Goal: Communication & Community: Answer question/provide support

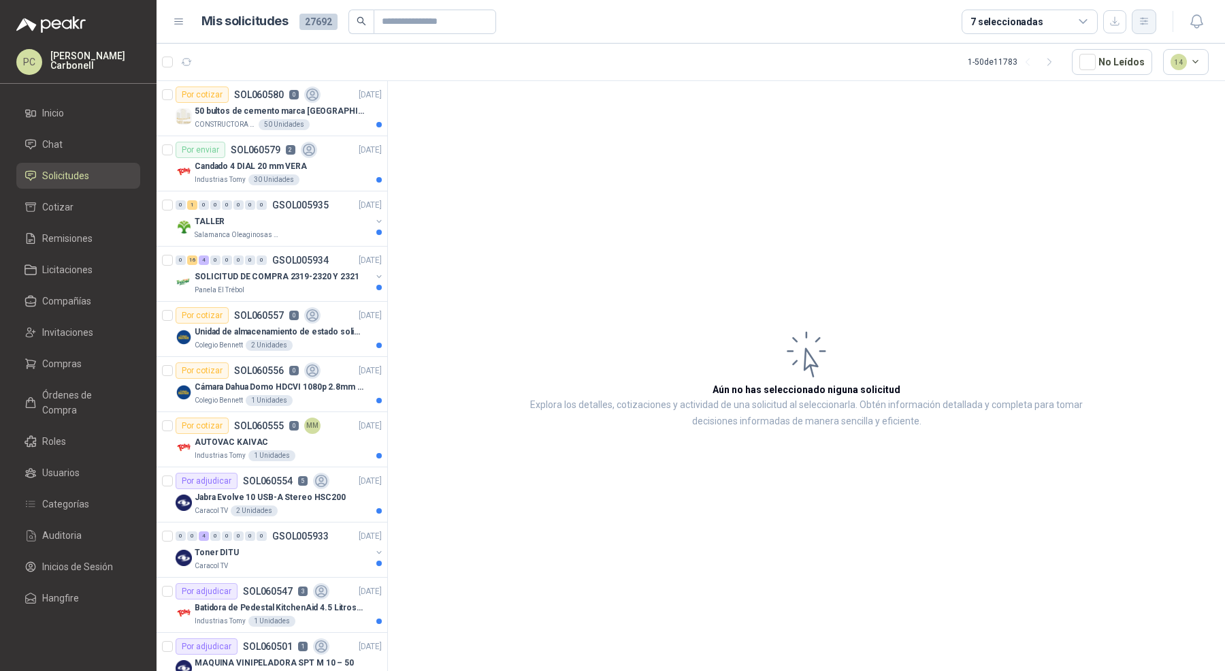
click at [1138, 31] on button "button" at bounding box center [1144, 22] width 25 height 25
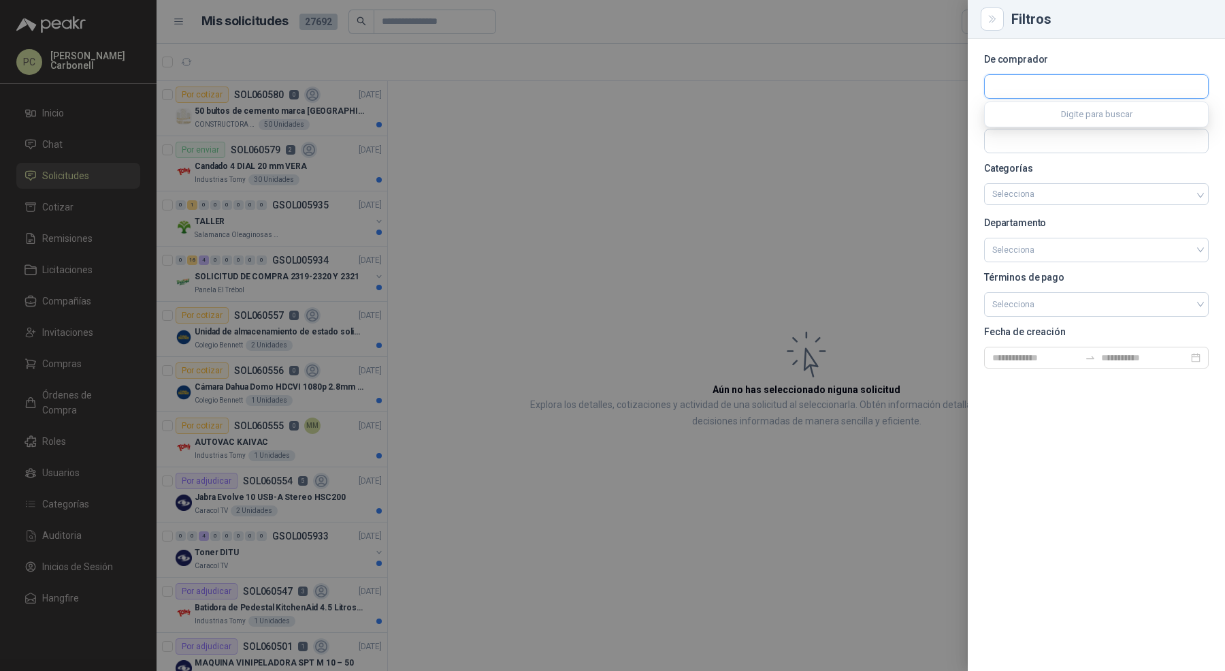
click at [1113, 91] on input "text" at bounding box center [1096, 86] width 223 height 23
type input "*********"
click at [1074, 116] on p "Santa [PERSON_NAME]" at bounding box center [1060, 116] width 88 height 8
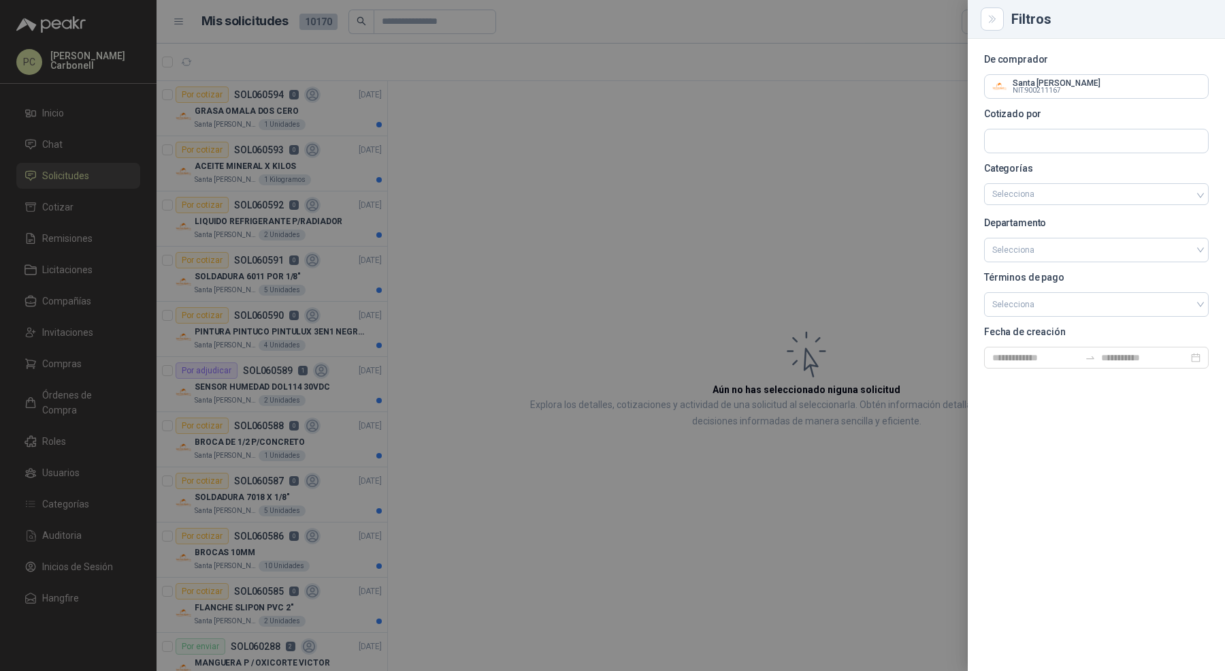
click at [782, 182] on div at bounding box center [612, 335] width 1225 height 671
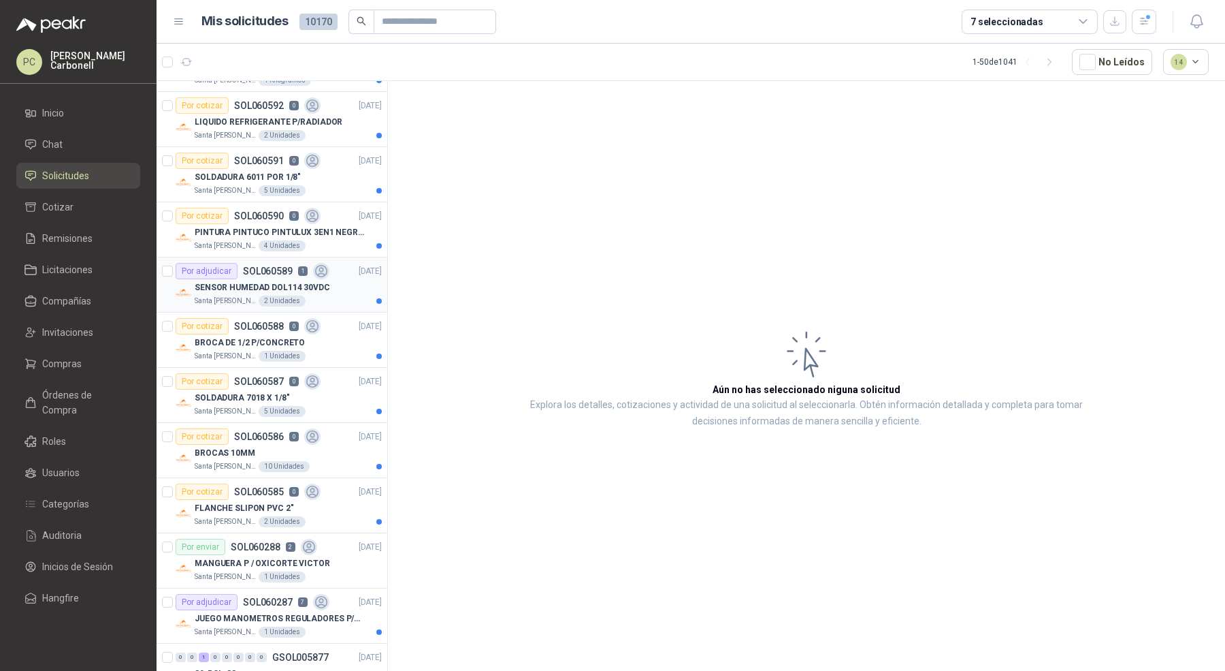
scroll to position [123, 0]
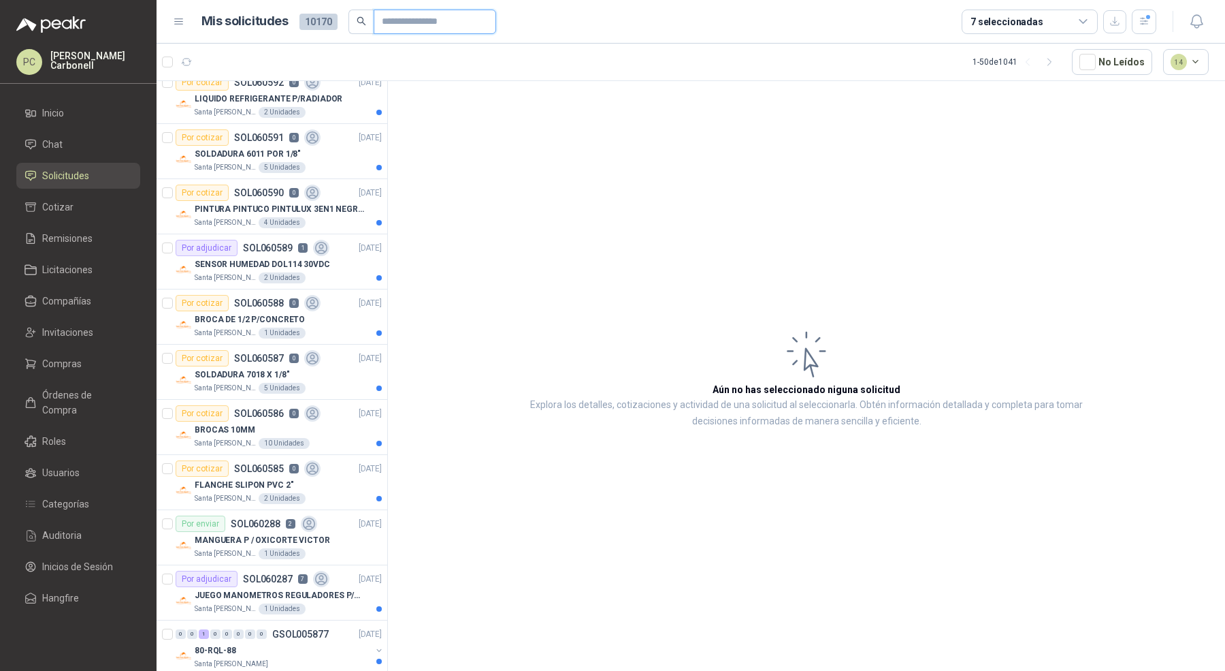
click at [421, 23] on input "text" at bounding box center [429, 21] width 95 height 23
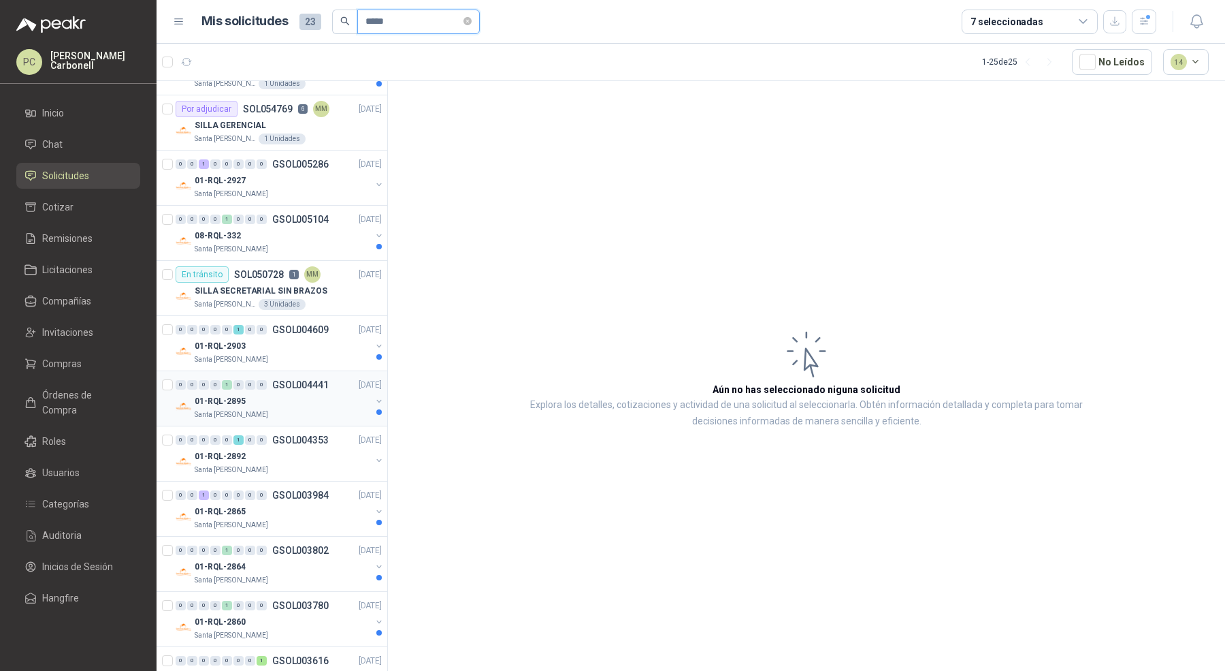
scroll to position [0, 0]
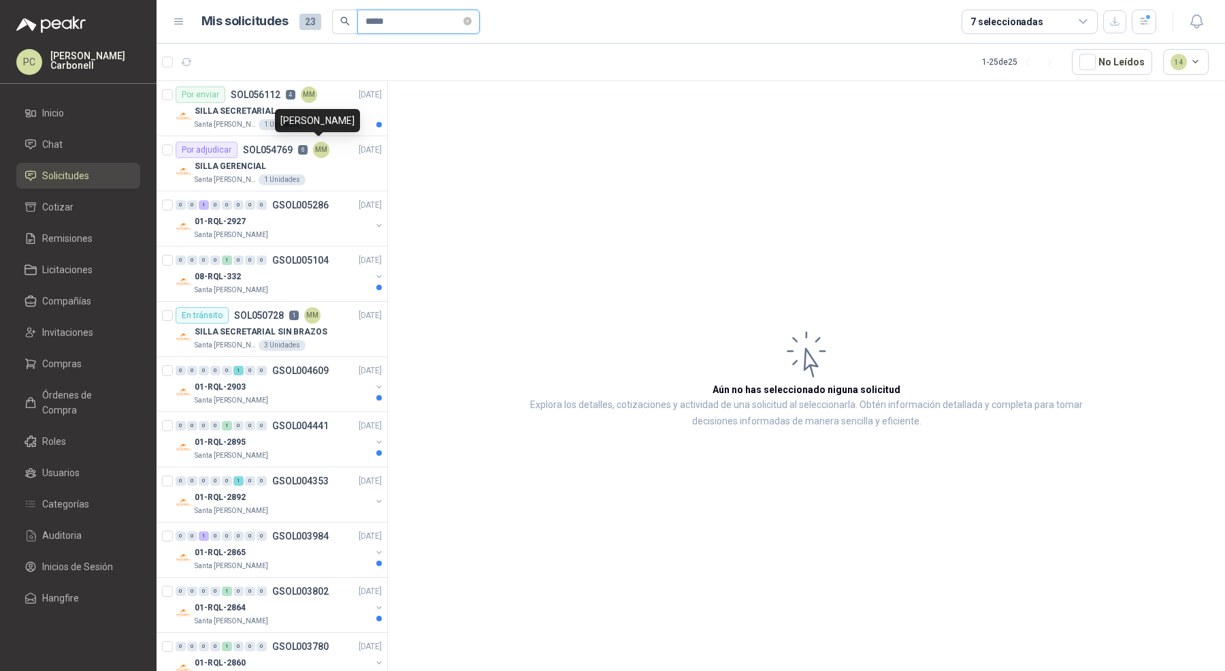
type input "*****"
click at [342, 113] on div "[PERSON_NAME]" at bounding box center [317, 120] width 85 height 23
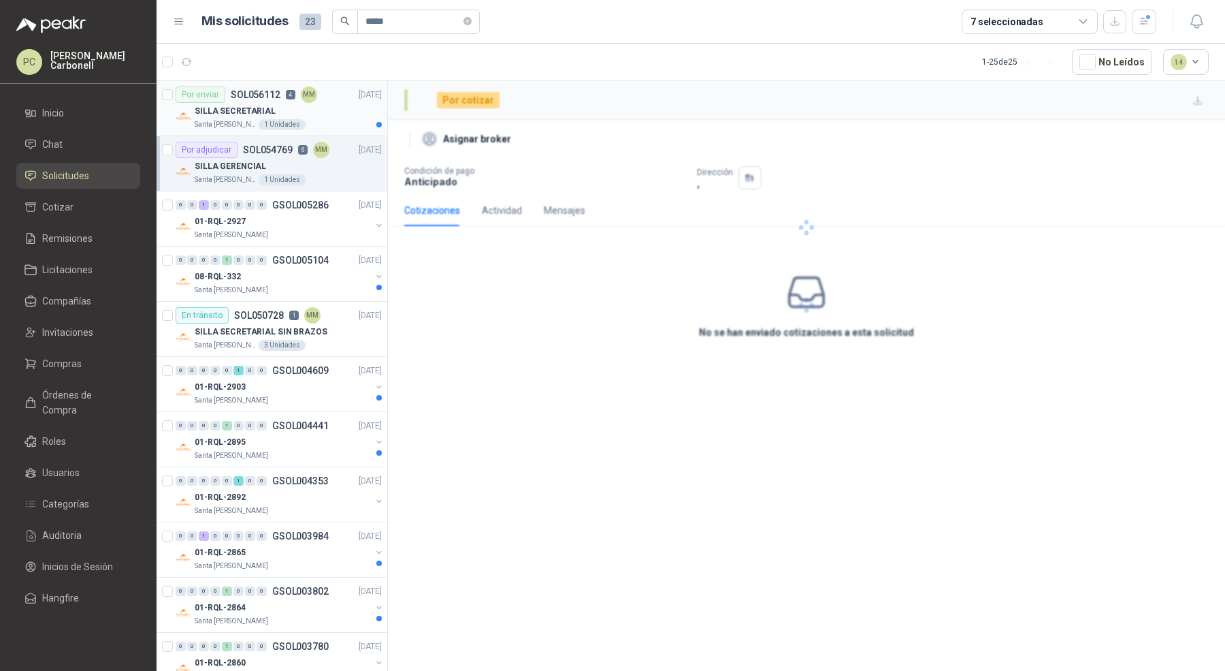
click at [328, 103] on div "SILLA SECRETARIAL" at bounding box center [288, 111] width 187 height 16
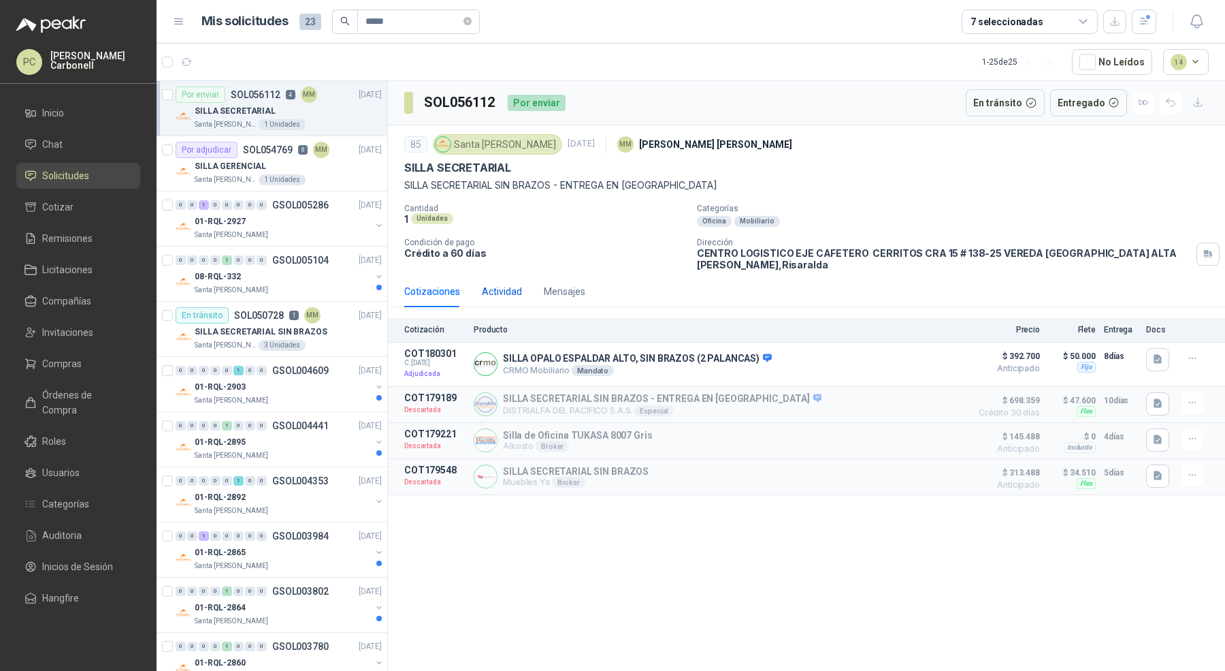
click at [493, 284] on div "Actividad" at bounding box center [502, 291] width 40 height 15
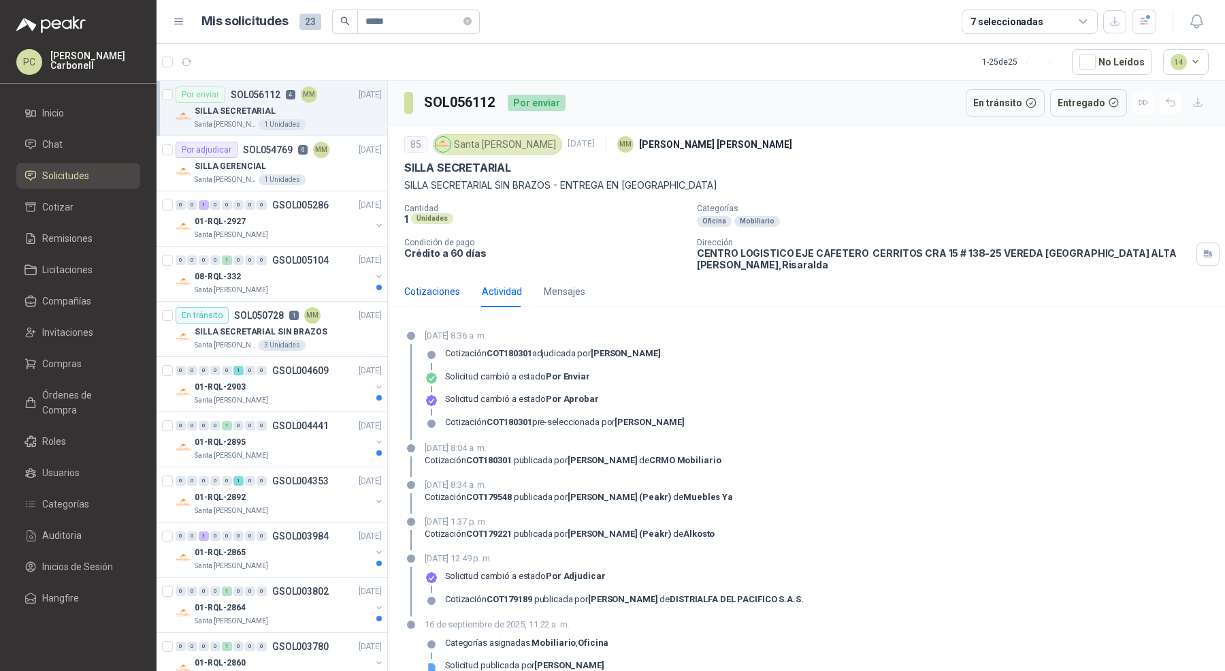
click at [438, 284] on div "Cotizaciones" at bounding box center [432, 291] width 56 height 15
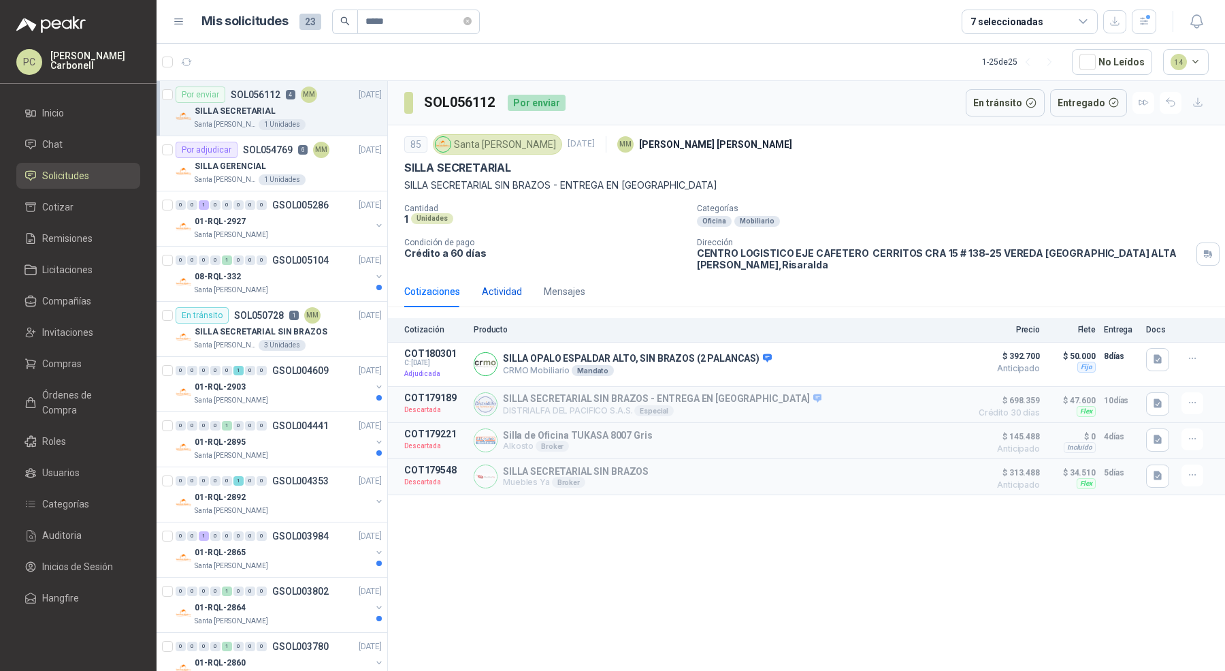
click at [500, 284] on div "Actividad" at bounding box center [502, 291] width 40 height 15
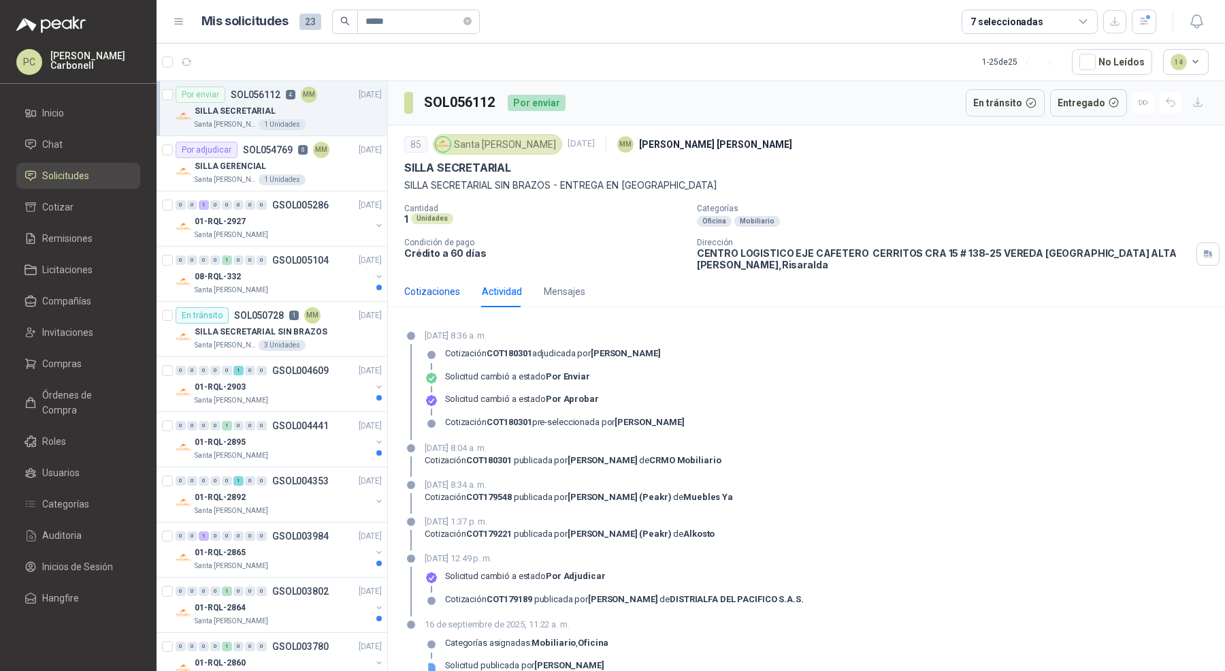
click at [455, 284] on div "Cotizaciones" at bounding box center [432, 291] width 56 height 15
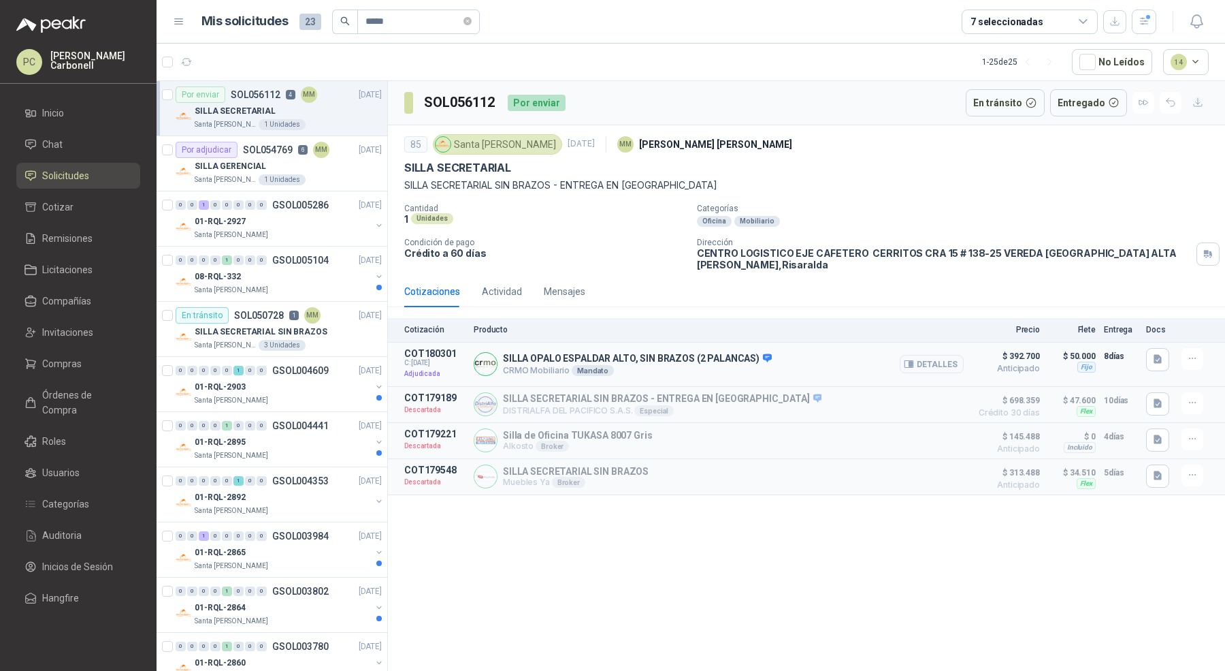
click at [906, 348] on div "Detalles" at bounding box center [932, 364] width 64 height 33
click at [917, 355] on button "Detalles" at bounding box center [932, 364] width 64 height 18
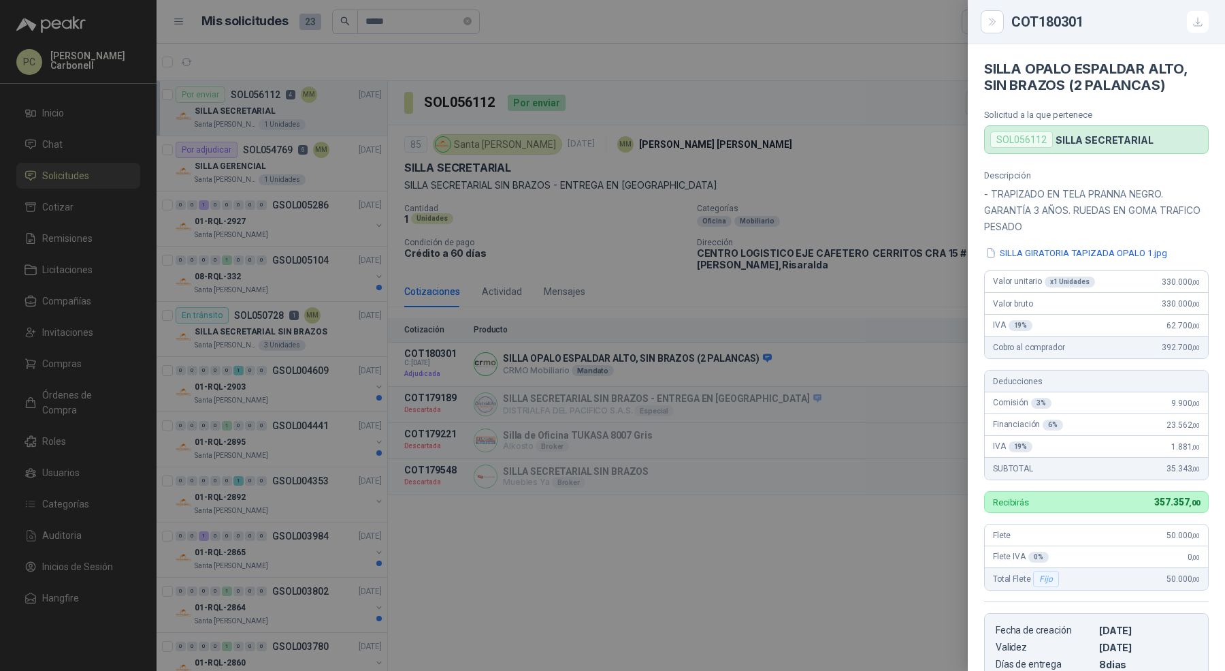
click at [652, 257] on div at bounding box center [612, 335] width 1225 height 671
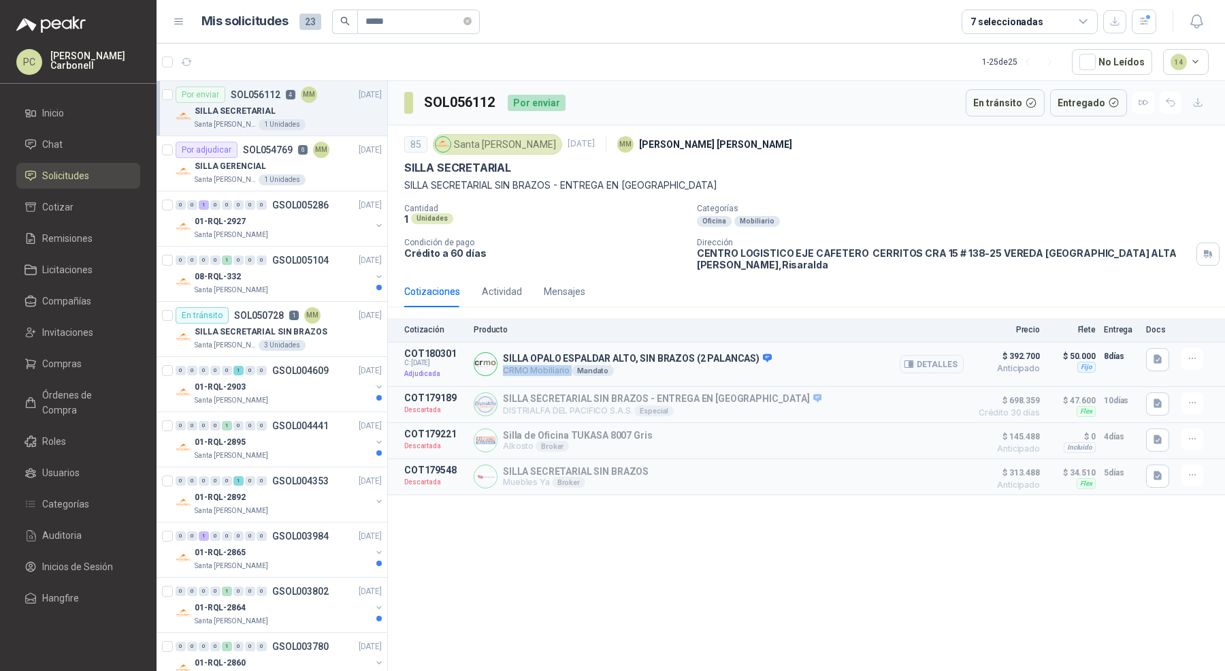
drag, startPoint x: 503, startPoint y: 354, endPoint x: 589, endPoint y: 354, distance: 85.8
click at [589, 365] on p "CRMO Mobiliario Mandato" at bounding box center [637, 370] width 269 height 11
click at [522, 549] on div "SOL056112 Por enviar En tránsito Entregado 85 Santa [PERSON_NAME] [DATE] MM [PE…" at bounding box center [806, 378] width 837 height 594
click at [101, 150] on li "Chat" at bounding box center [79, 144] width 108 height 15
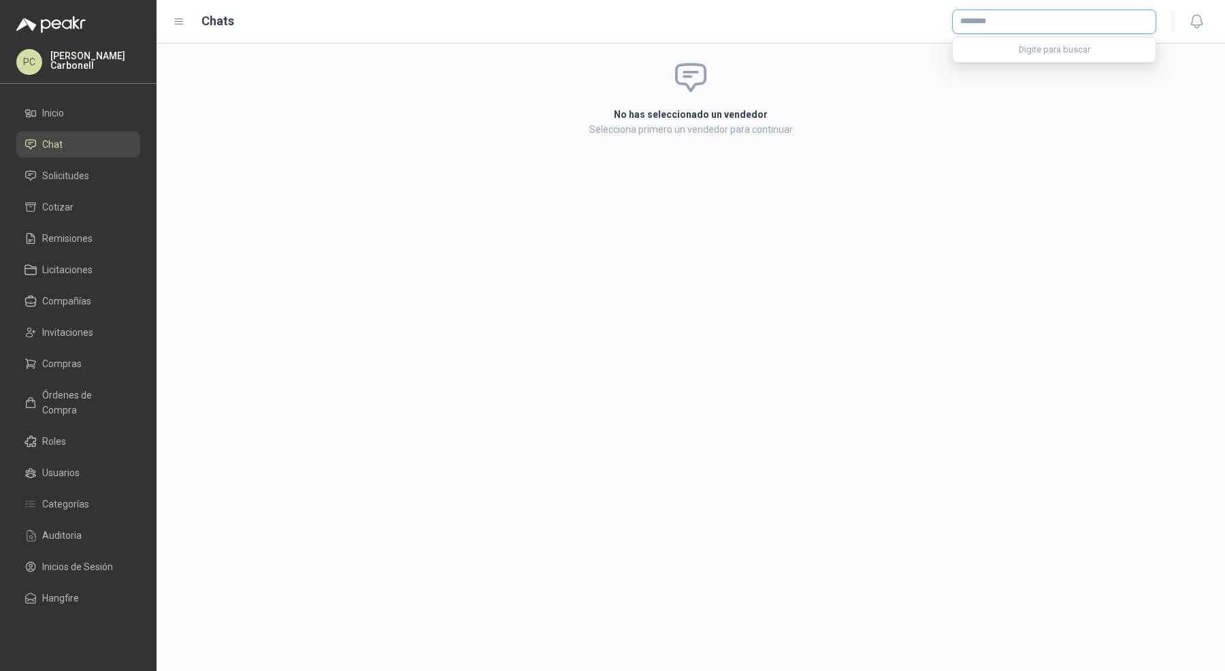
click at [1038, 29] on input "text" at bounding box center [1054, 21] width 203 height 23
type input "****"
click at [983, 58] on div "CRMO Mobiliario CRMO Mobiliario S.A.S. - NIT : 901270188 Mandato" at bounding box center [1054, 54] width 181 height 15
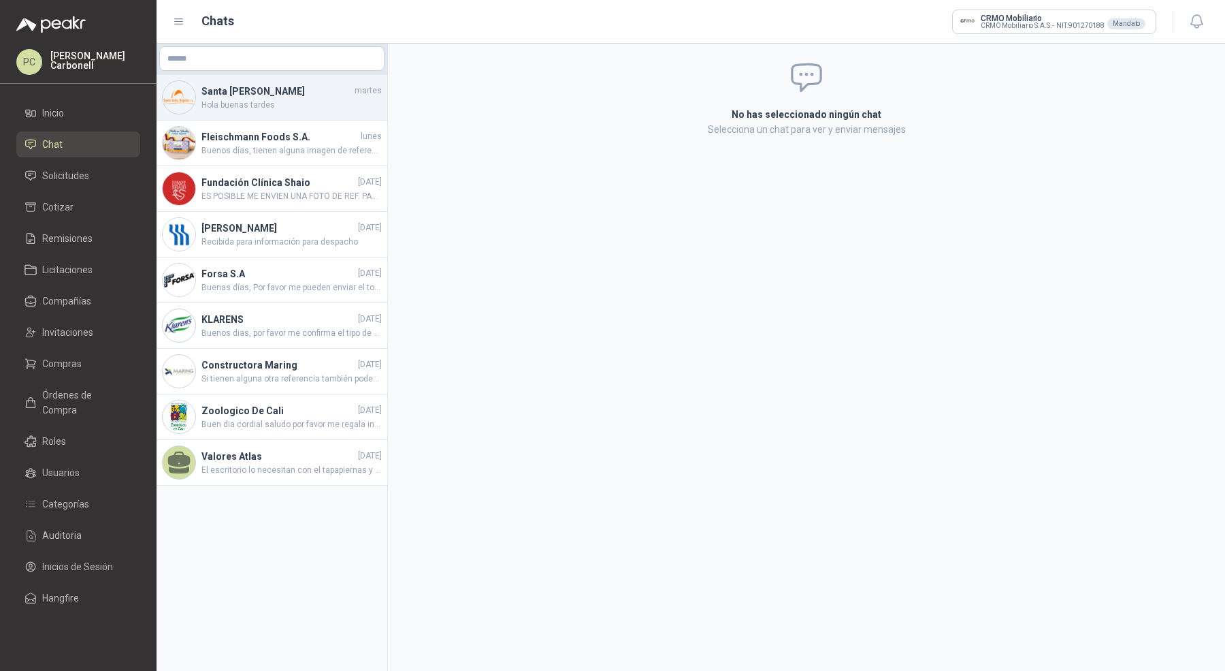
click at [280, 108] on span "Hola buenas tardes" at bounding box center [292, 105] width 180 height 13
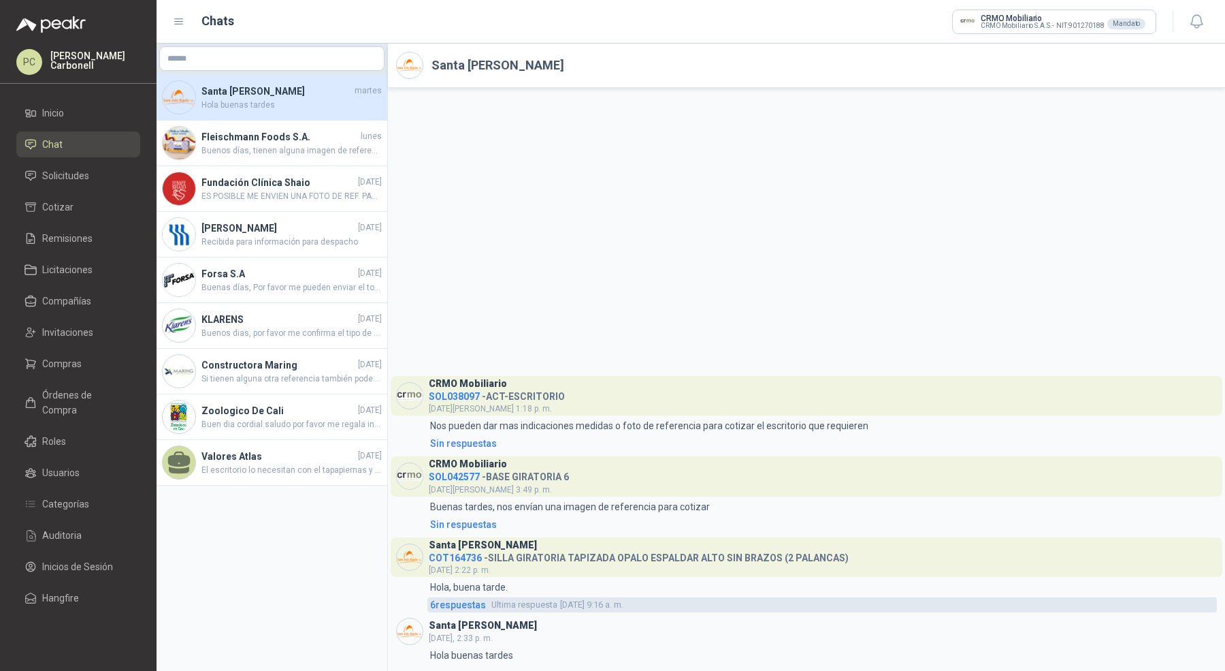
click at [475, 607] on span "6 respuesta s" at bounding box center [458, 604] width 56 height 15
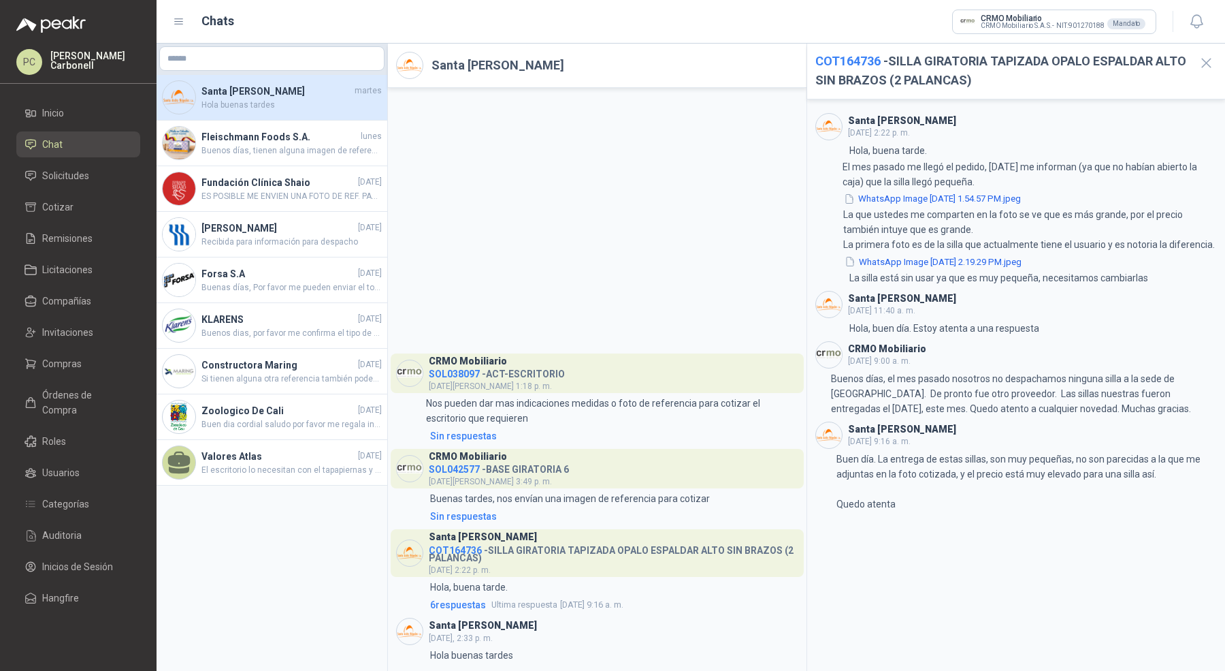
click at [846, 54] on span "COT164736" at bounding box center [848, 61] width 65 height 14
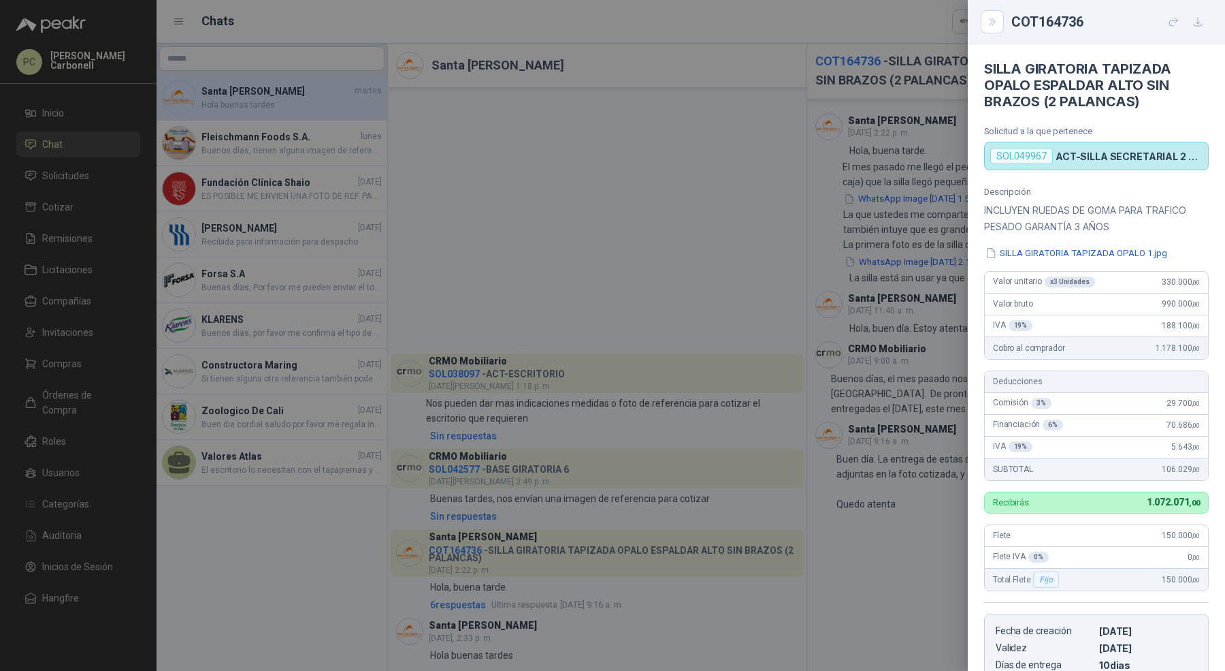
scroll to position [25, 0]
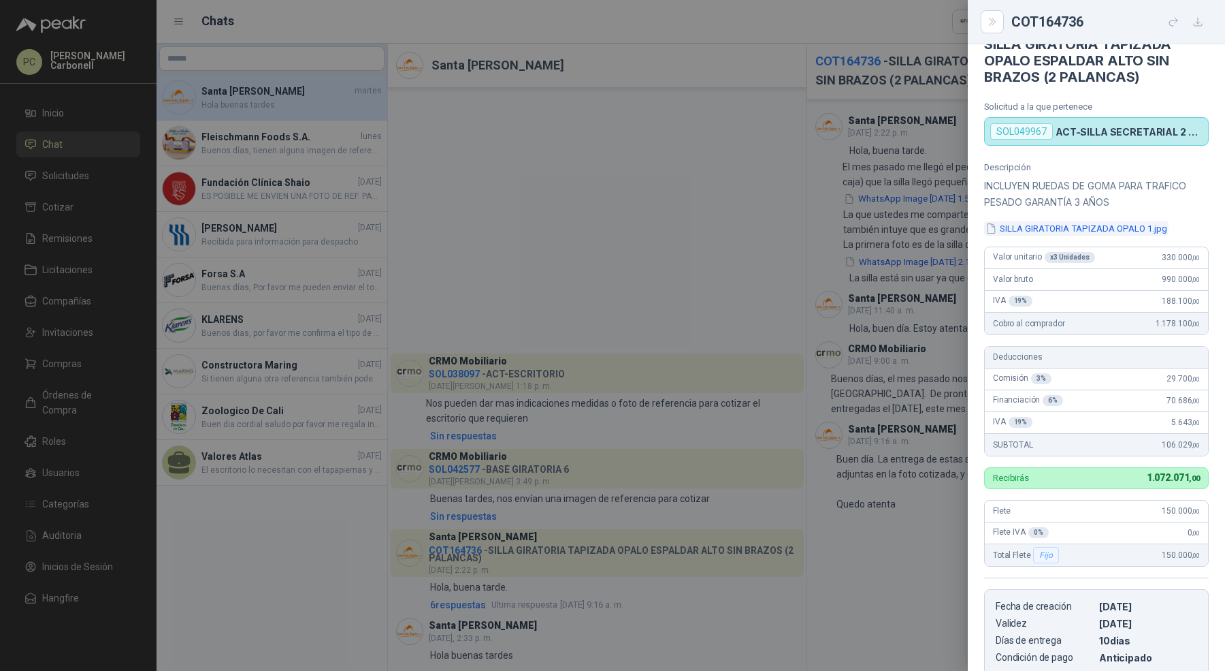
click at [1100, 228] on button "SILLA GIRATORIA TAPIZADA OPALO 1.jpg" at bounding box center [1076, 228] width 184 height 14
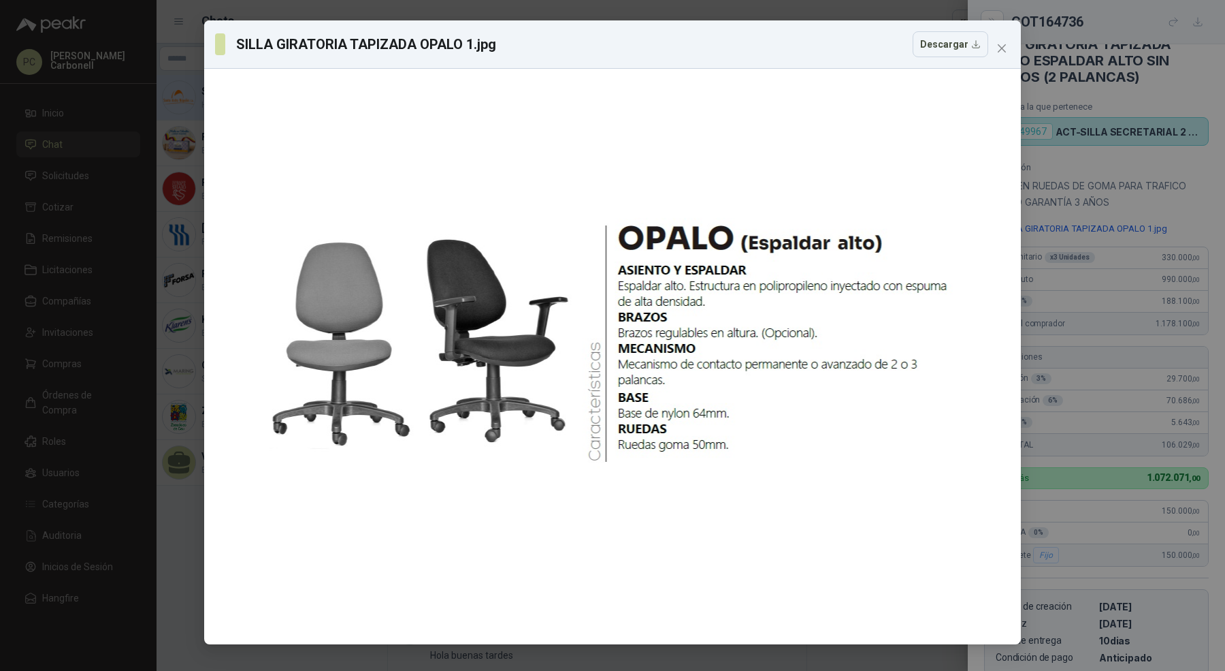
click at [1119, 277] on div "SILLA GIRATORIA TAPIZADA OPALO 1.jpg Descargar" at bounding box center [612, 335] width 1225 height 671
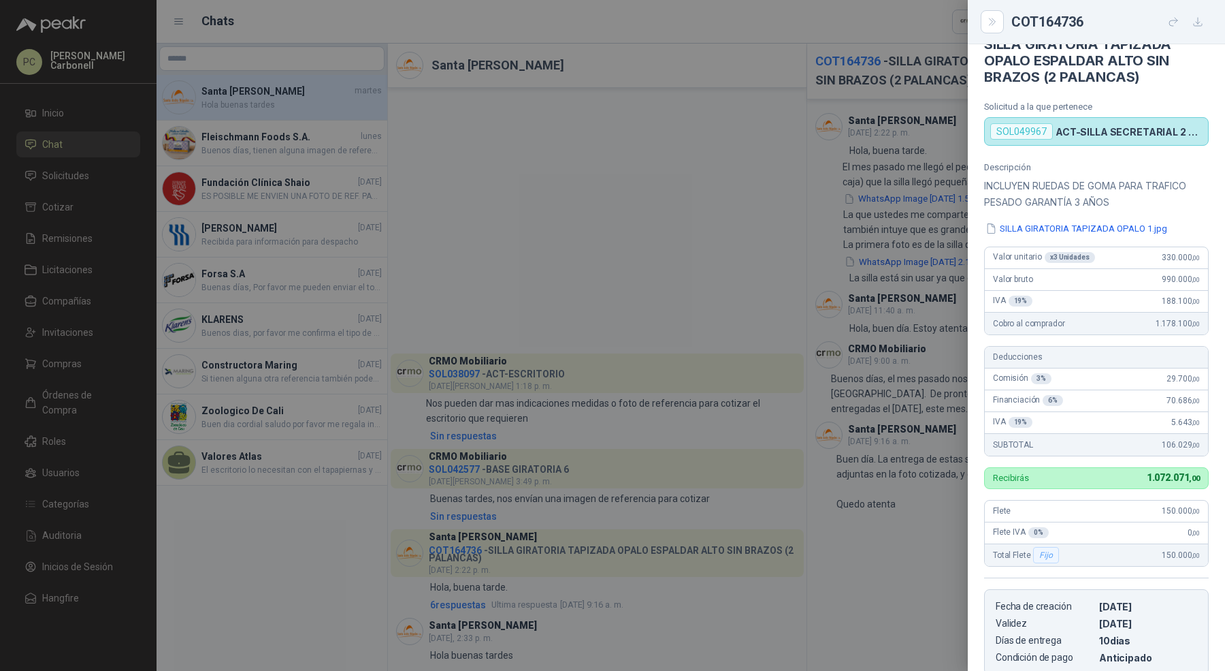
click at [873, 406] on div at bounding box center [612, 335] width 1225 height 671
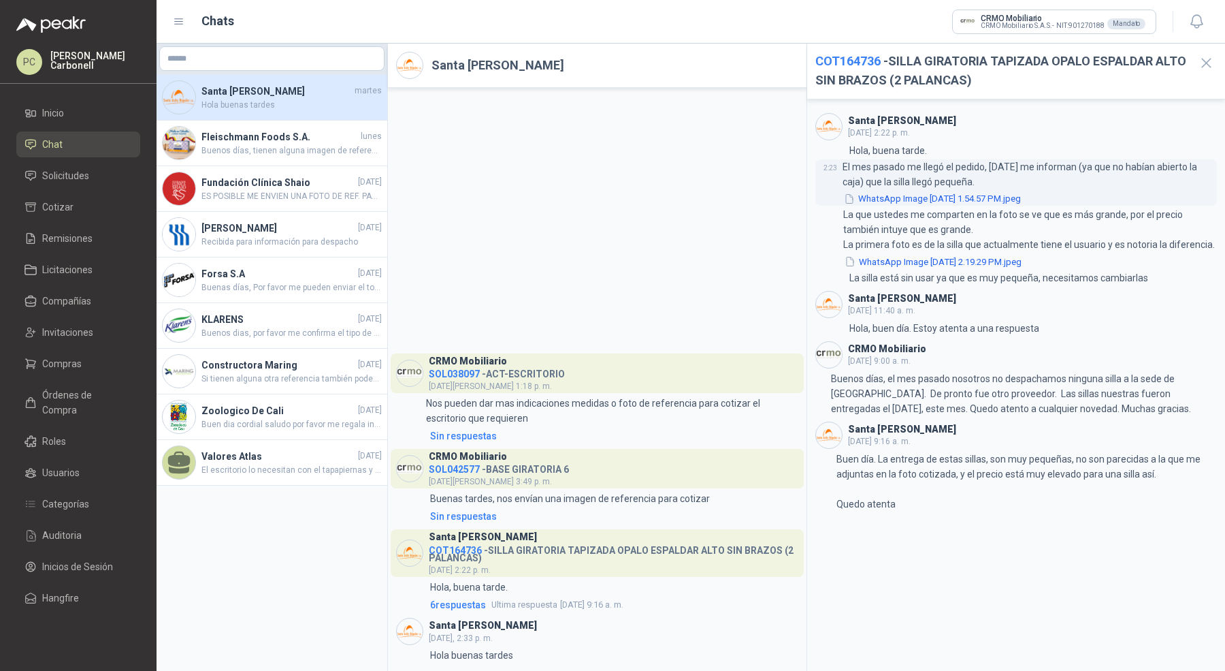
click at [908, 200] on button "WhatsApp Image [DATE] 1.54.57 PM.jpeg" at bounding box center [933, 199] width 180 height 14
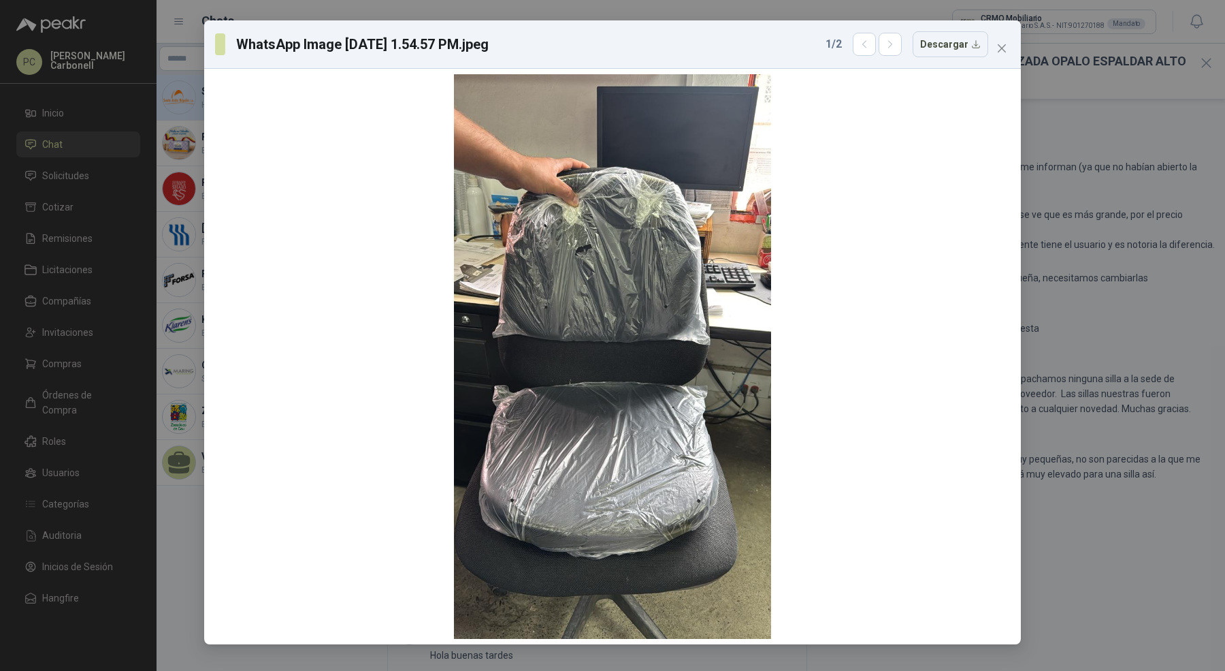
click at [1063, 228] on div "WhatsApp Image [DATE] 1.54.57 PM.jpeg 1 / 2 Descargar" at bounding box center [612, 335] width 1225 height 671
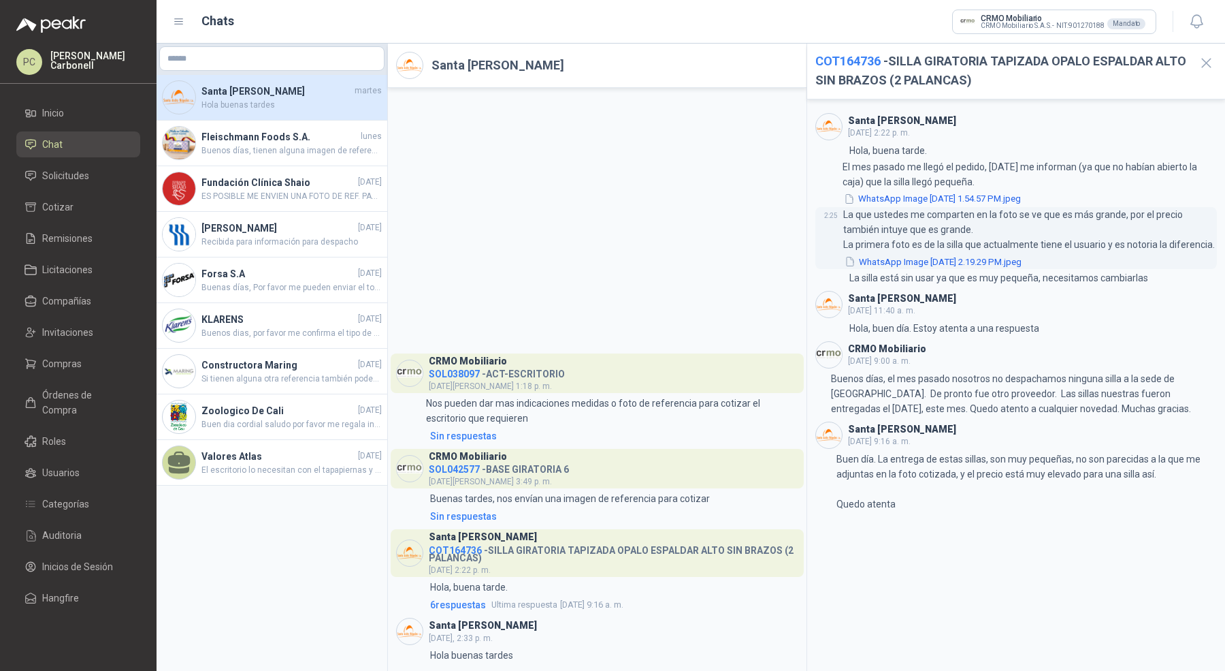
click at [1004, 259] on button "WhatsApp Image [DATE] 2.19.29 PM.jpeg" at bounding box center [934, 262] width 180 height 14
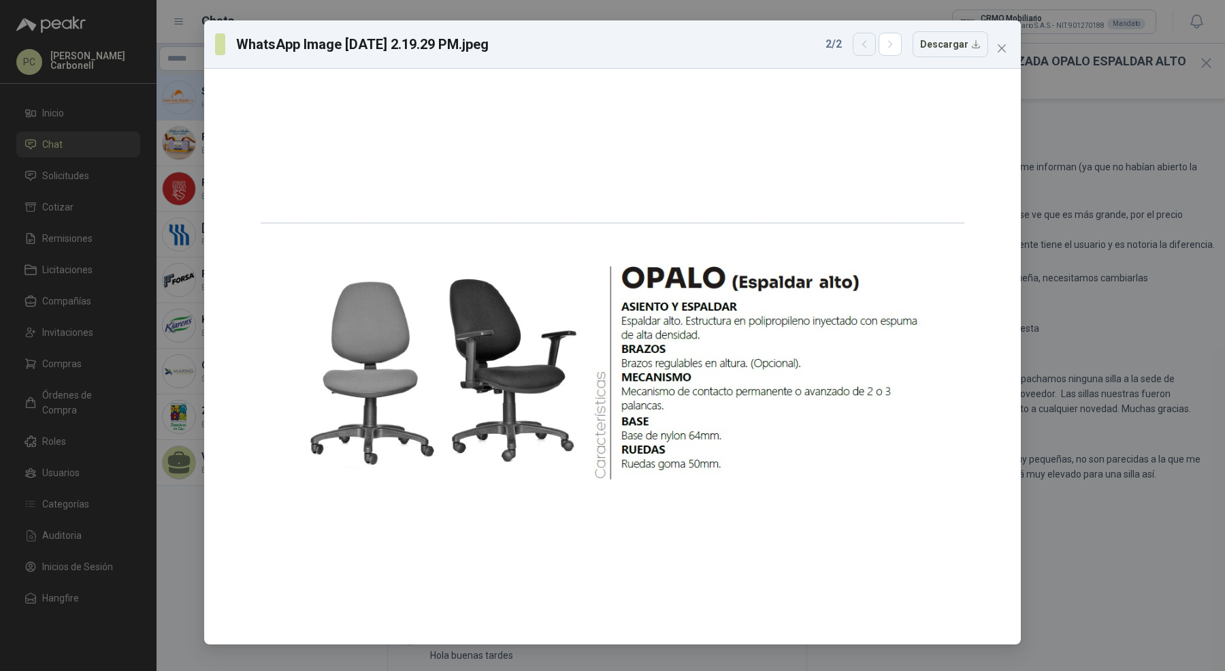
click at [872, 50] on button "button" at bounding box center [864, 44] width 23 height 23
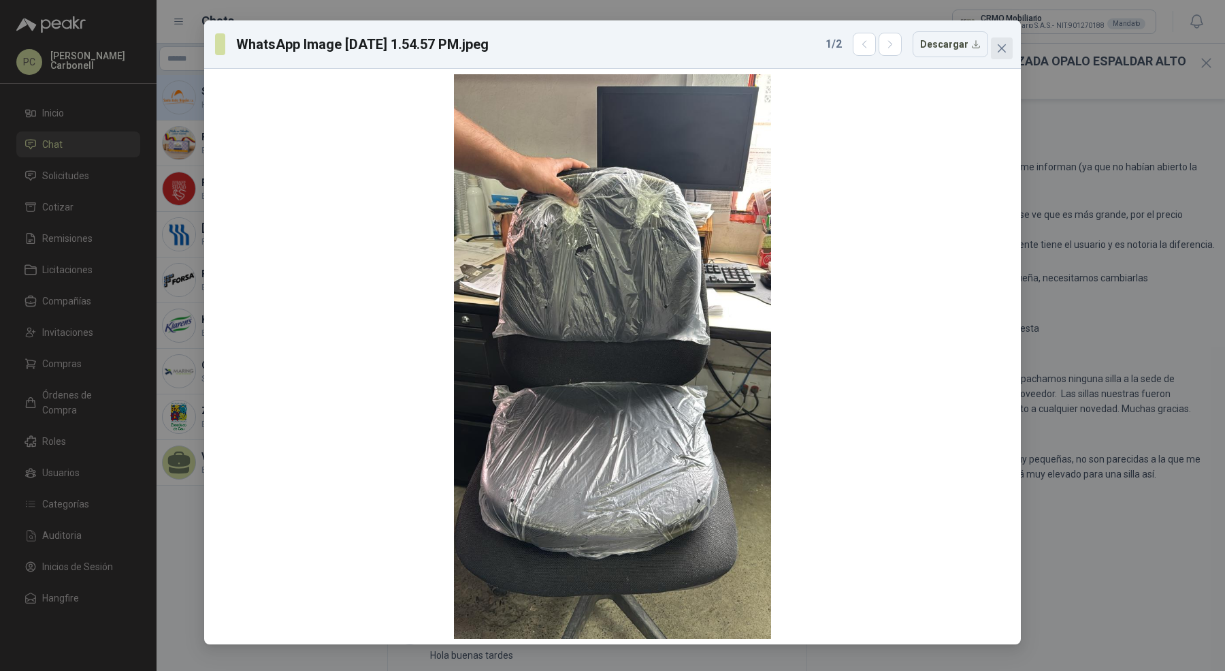
click at [1001, 44] on icon "close" at bounding box center [1002, 48] width 11 height 11
